Goal: Find specific page/section: Find specific page/section

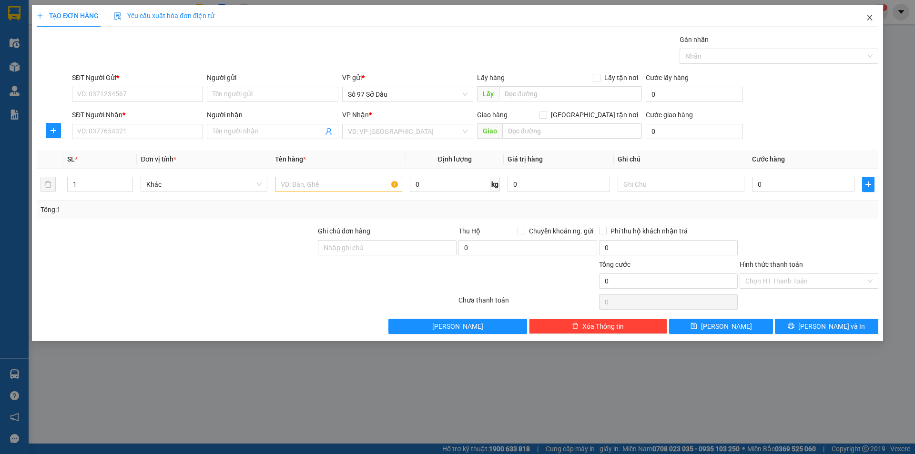
click at [873, 23] on span "Close" at bounding box center [870, 18] width 27 height 27
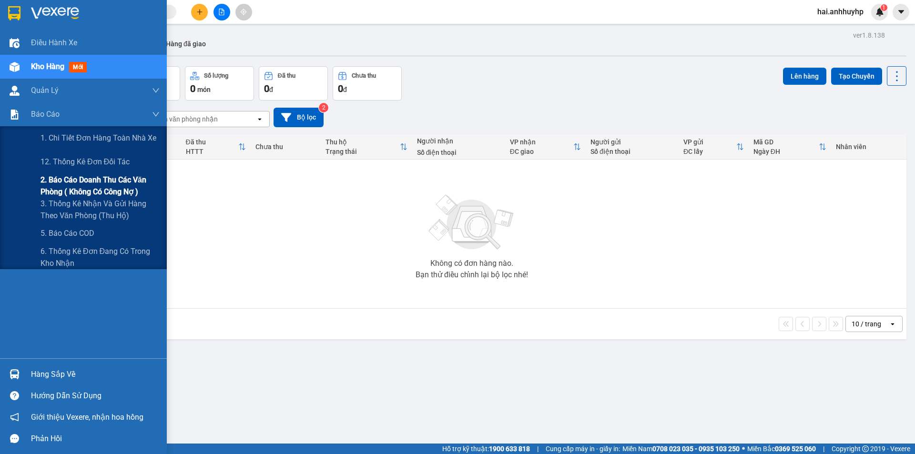
click at [83, 190] on span "2. Báo cáo doanh thu các văn phòng ( không có công nợ )" at bounding box center [100, 186] width 119 height 24
